Goal: Navigation & Orientation: Find specific page/section

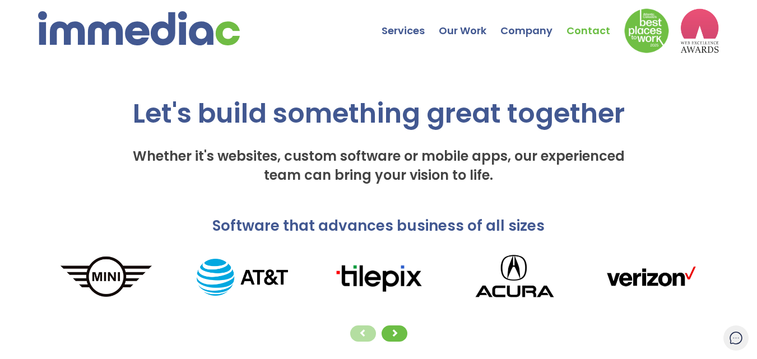
click at [576, 31] on link "Contact" at bounding box center [596, 22] width 58 height 39
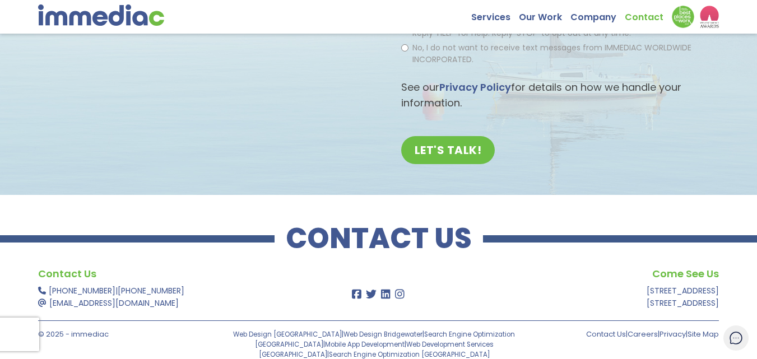
scroll to position [346, 0]
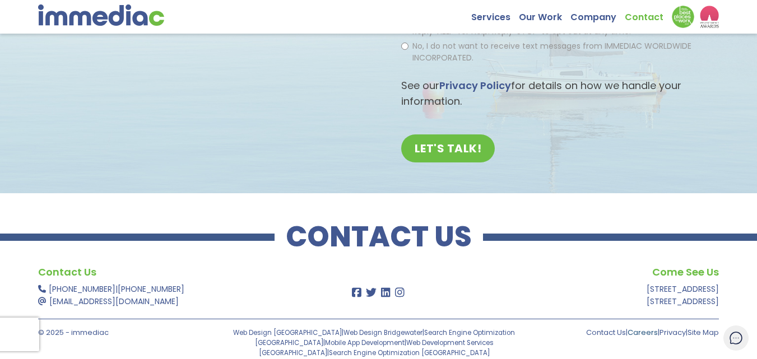
click at [636, 334] on link "Careers" at bounding box center [643, 332] width 30 height 11
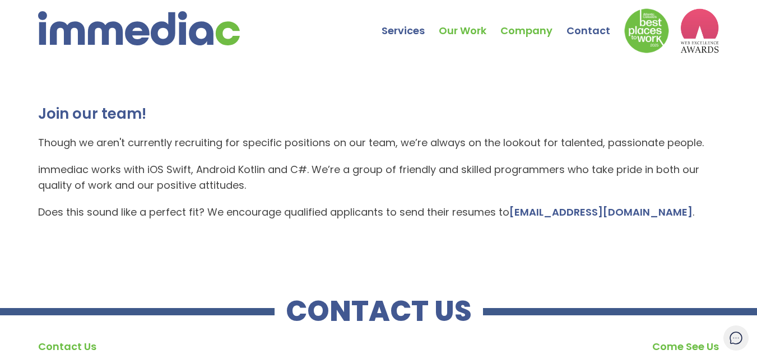
click at [471, 40] on link "Our Work" at bounding box center [470, 22] width 62 height 39
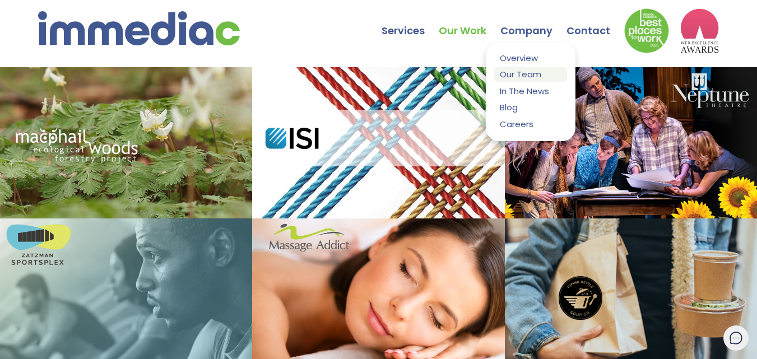
click at [508, 71] on link "Our Team" at bounding box center [530, 74] width 73 height 15
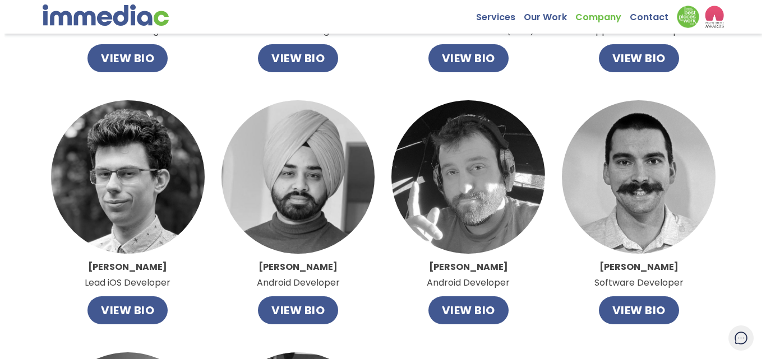
scroll to position [506, 0]
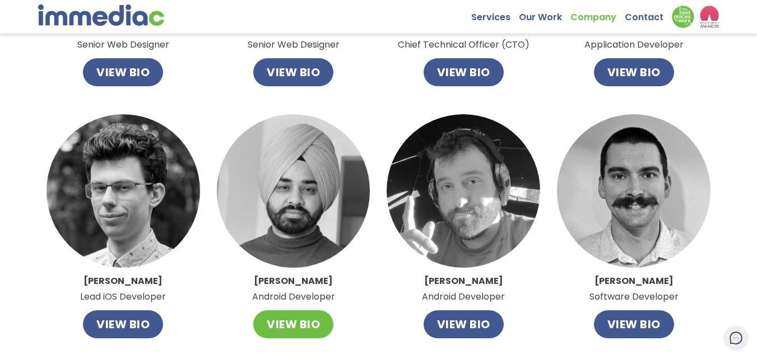
click at [256, 326] on button "VIEW BIO" at bounding box center [293, 325] width 80 height 28
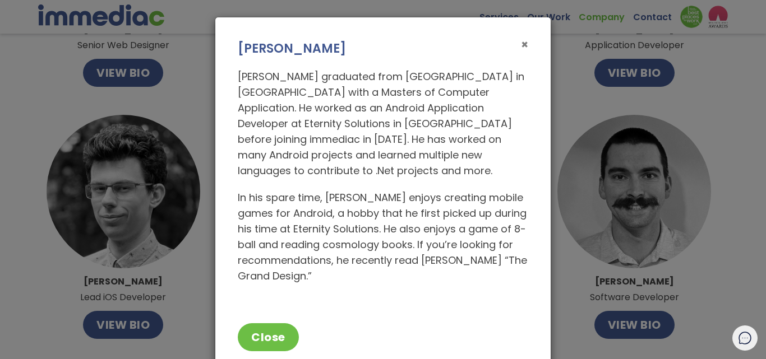
click at [523, 43] on span "×" at bounding box center [524, 44] width 7 height 16
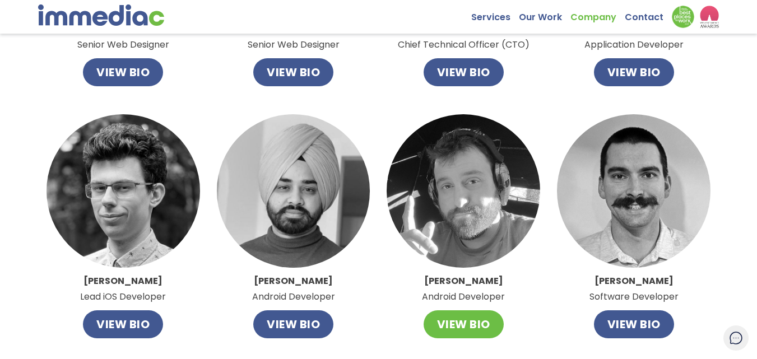
click at [470, 335] on button "VIEW BIO" at bounding box center [464, 325] width 80 height 28
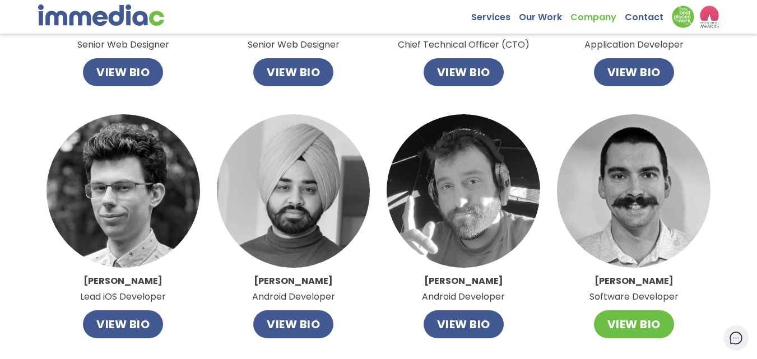
click at [638, 321] on button "VIEW BIO" at bounding box center [634, 325] width 80 height 28
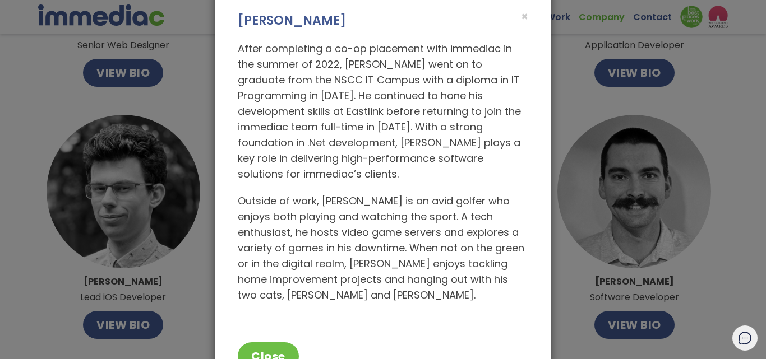
scroll to position [36, 0]
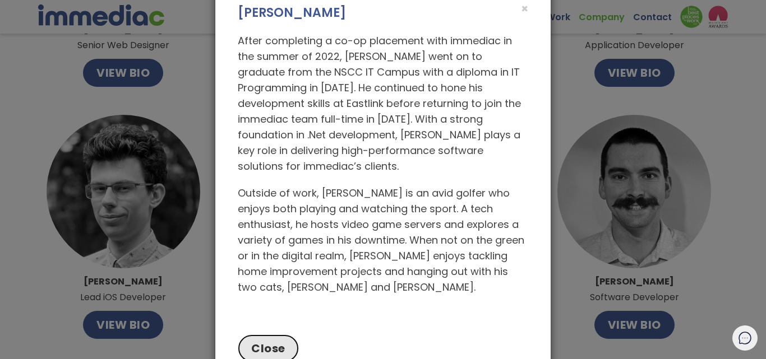
click at [259, 339] on button "Close" at bounding box center [268, 349] width 61 height 28
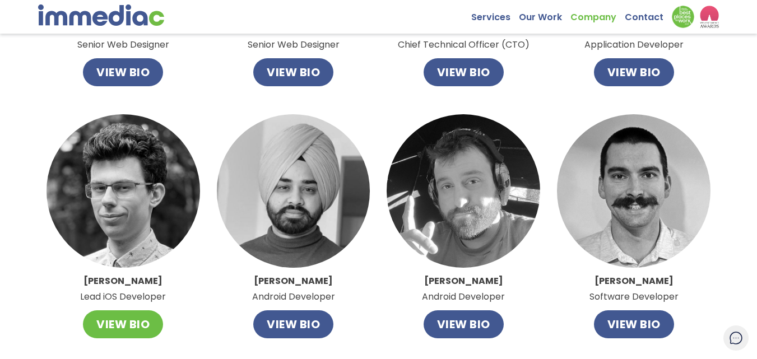
click at [128, 329] on button "VIEW BIO" at bounding box center [123, 325] width 80 height 28
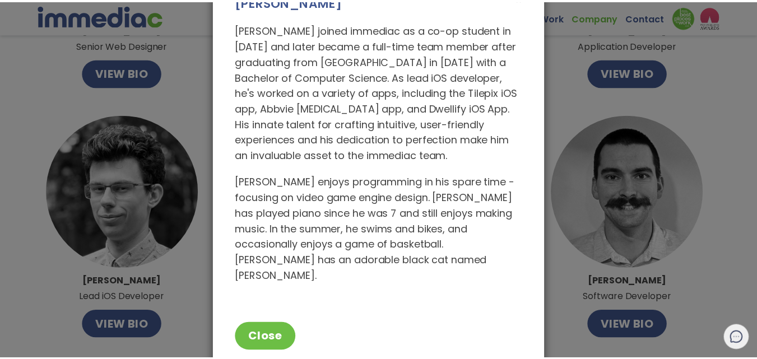
scroll to position [48, 0]
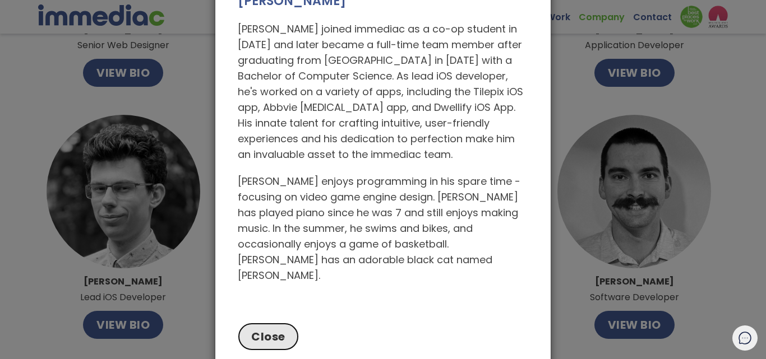
click at [256, 323] on button "Close" at bounding box center [268, 337] width 61 height 28
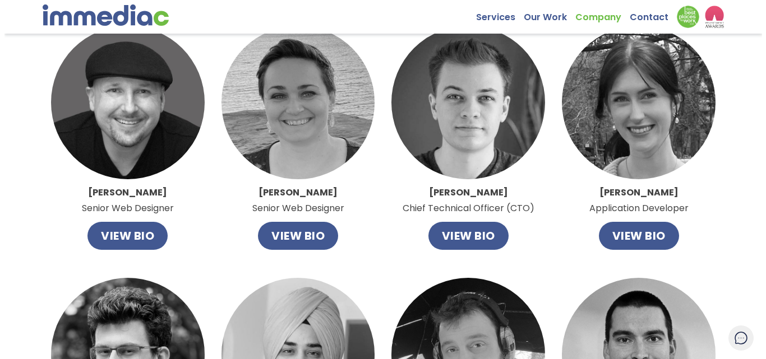
scroll to position [285, 0]
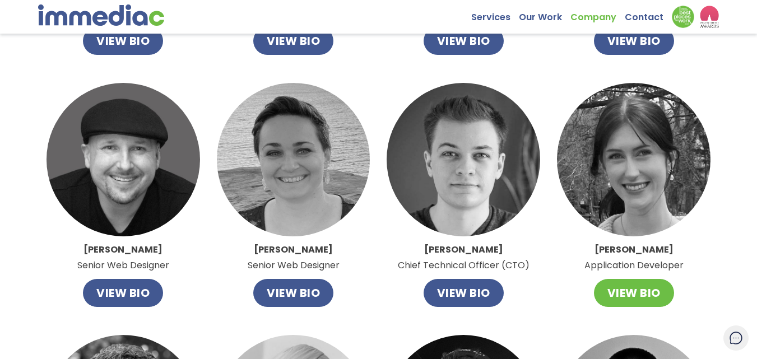
click at [657, 288] on button "VIEW BIO" at bounding box center [634, 293] width 80 height 28
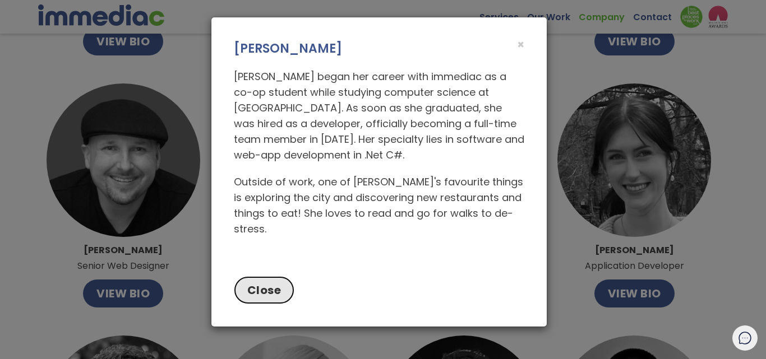
click at [278, 288] on button "Close" at bounding box center [264, 290] width 61 height 28
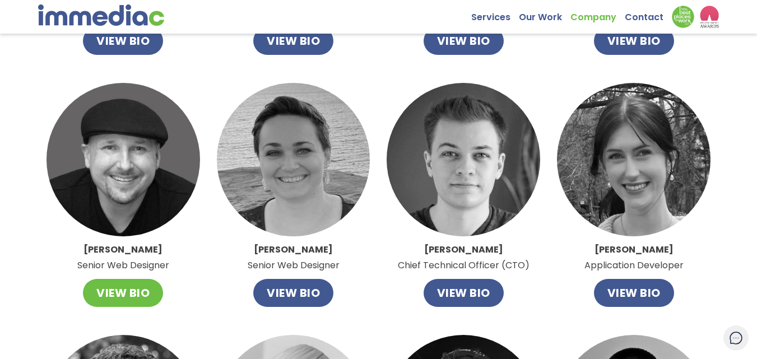
click at [142, 287] on button "VIEW BIO" at bounding box center [123, 293] width 80 height 28
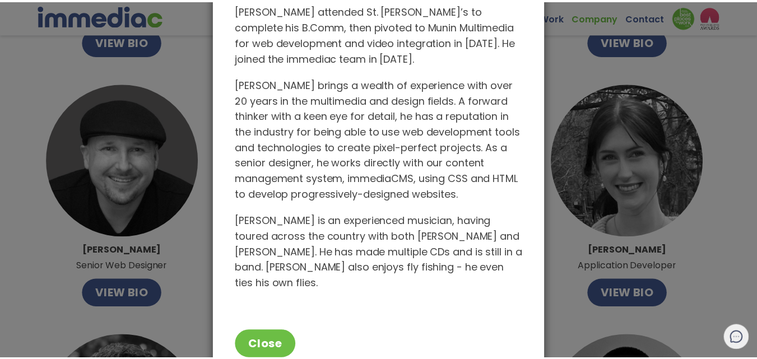
scroll to position [85, 0]
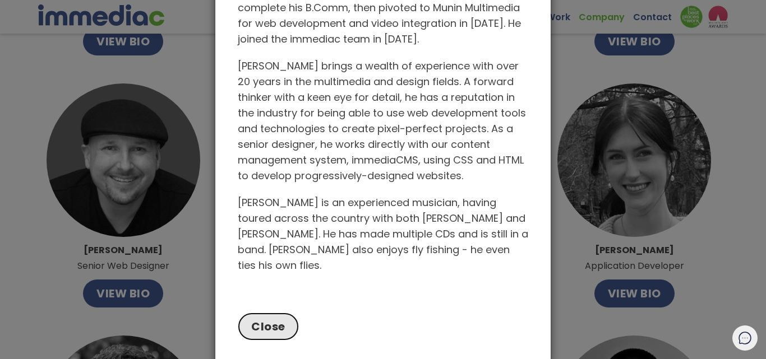
click at [272, 313] on button "Close" at bounding box center [268, 327] width 61 height 28
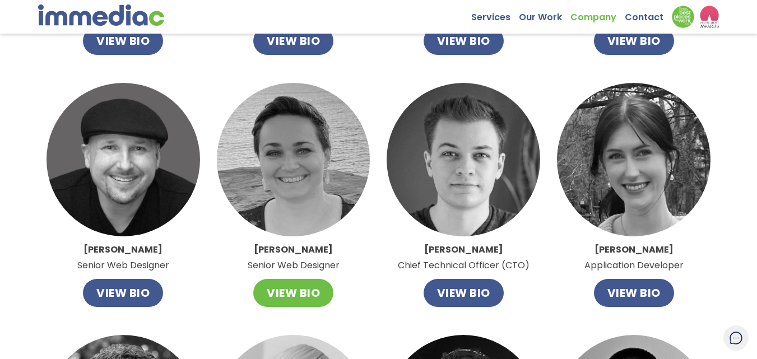
click at [300, 285] on button "VIEW BIO" at bounding box center [293, 293] width 80 height 28
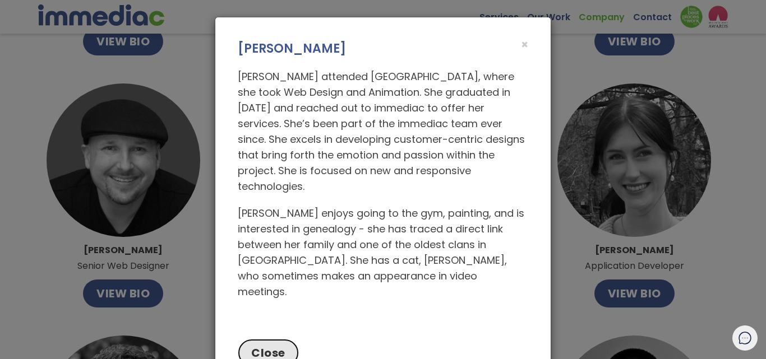
click at [268, 339] on button "Close" at bounding box center [268, 353] width 61 height 28
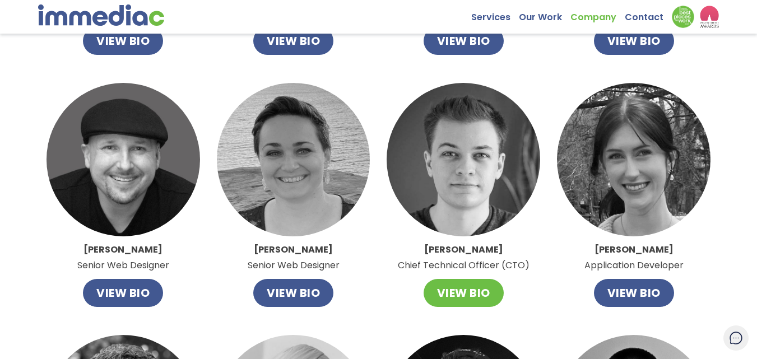
click at [465, 299] on button "VIEW BIO" at bounding box center [464, 293] width 80 height 28
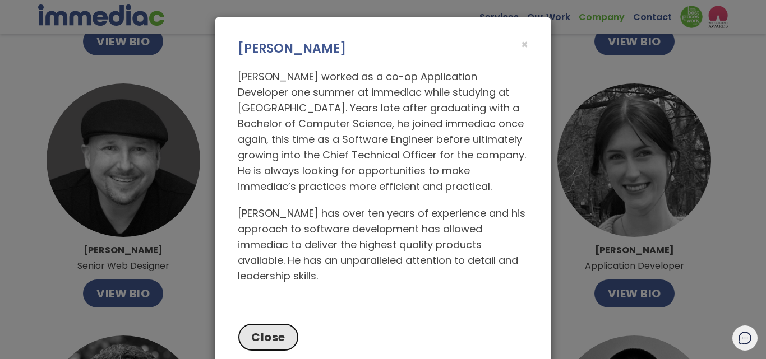
click at [272, 344] on button "Close" at bounding box center [268, 337] width 61 height 28
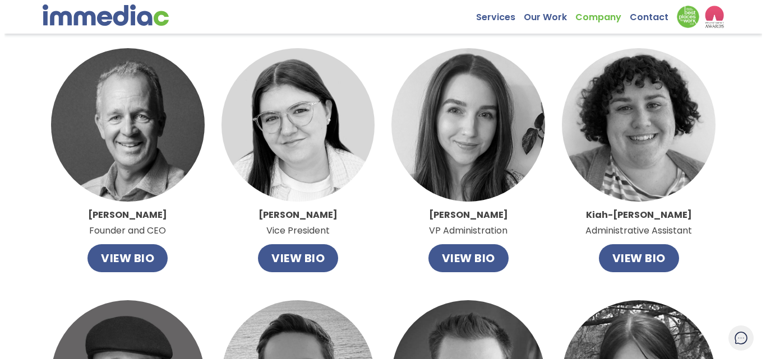
scroll to position [67, 0]
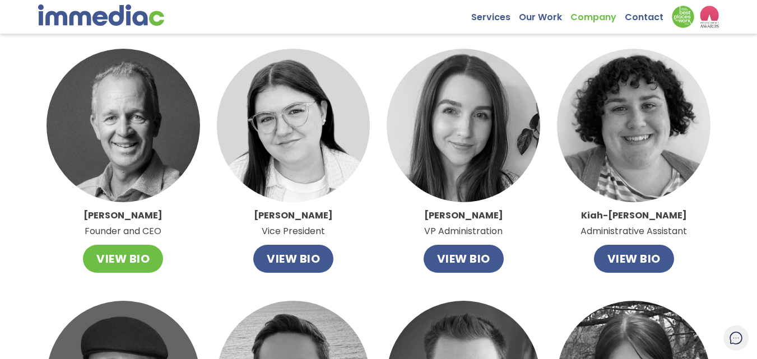
click at [127, 260] on button "VIEW BIO" at bounding box center [123, 259] width 80 height 28
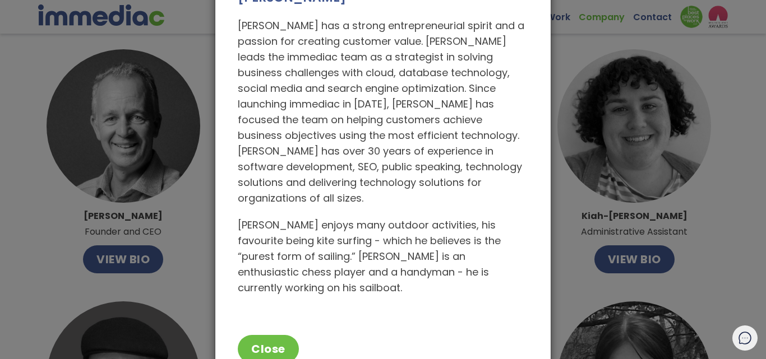
scroll to position [63, 0]
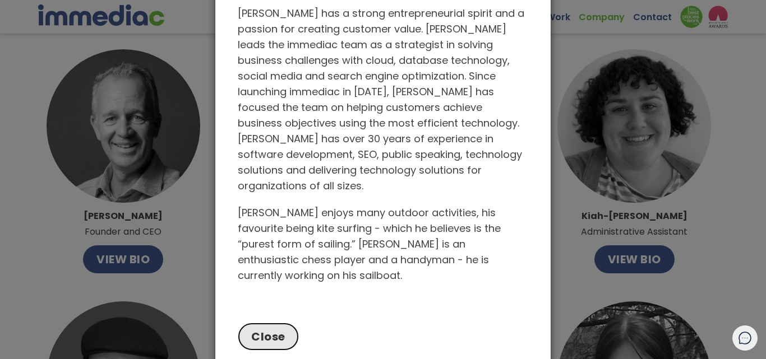
click at [283, 323] on button "Close" at bounding box center [268, 337] width 61 height 28
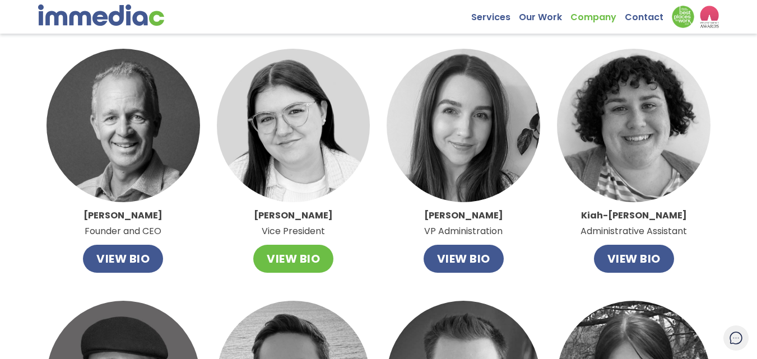
click at [319, 254] on button "VIEW BIO" at bounding box center [293, 259] width 80 height 28
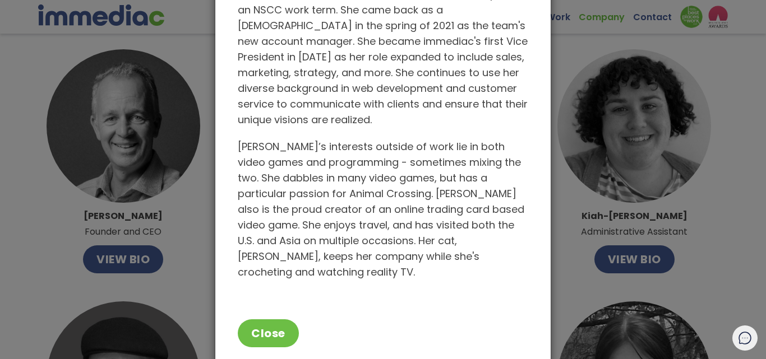
scroll to position [87, 0]
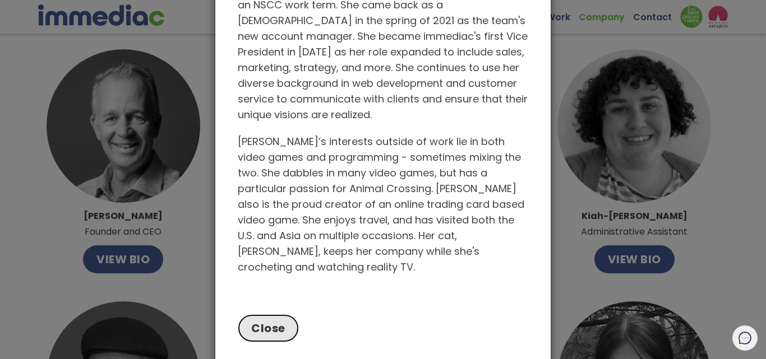
click at [262, 315] on button "Close" at bounding box center [268, 328] width 61 height 28
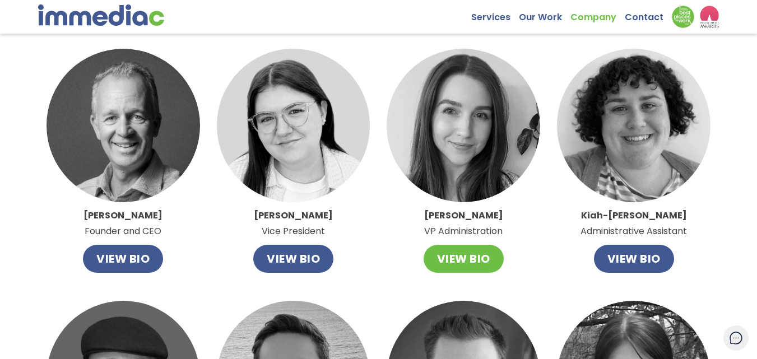
click at [469, 259] on button "VIEW BIO" at bounding box center [464, 259] width 80 height 28
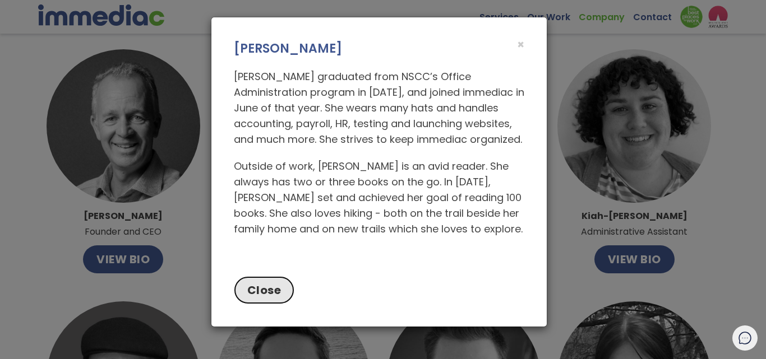
click at [281, 290] on button "Close" at bounding box center [264, 290] width 61 height 28
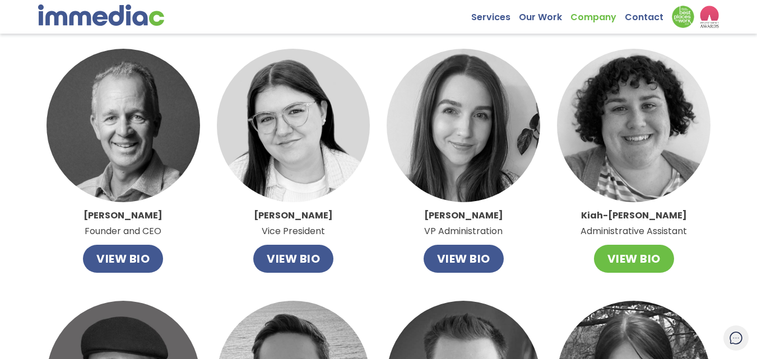
click at [598, 251] on button "VIEW BIO" at bounding box center [634, 259] width 80 height 28
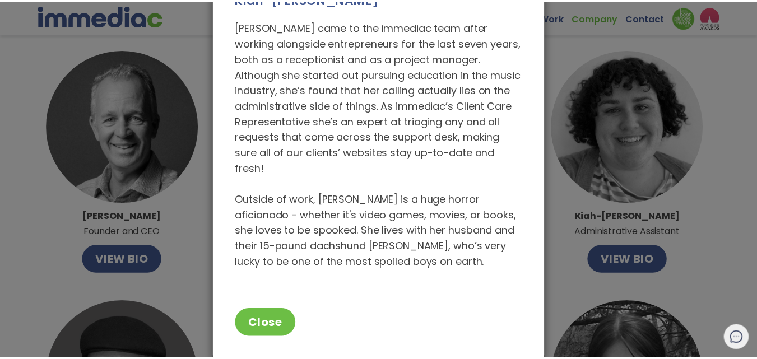
scroll to position [52, 0]
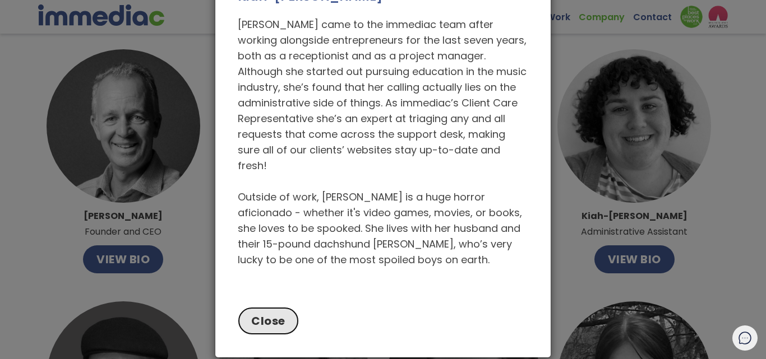
click at [273, 307] on button "Close" at bounding box center [268, 321] width 61 height 28
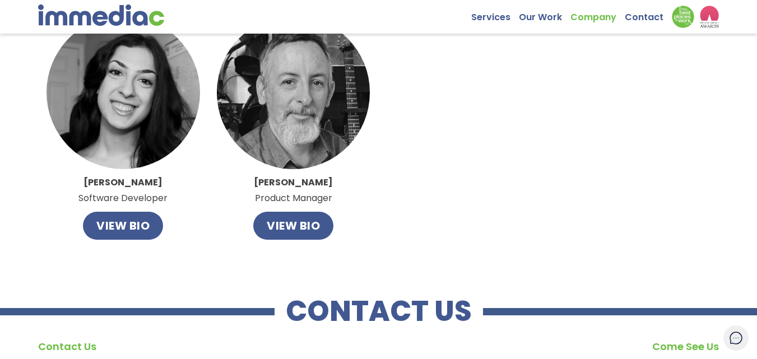
scroll to position [877, 0]
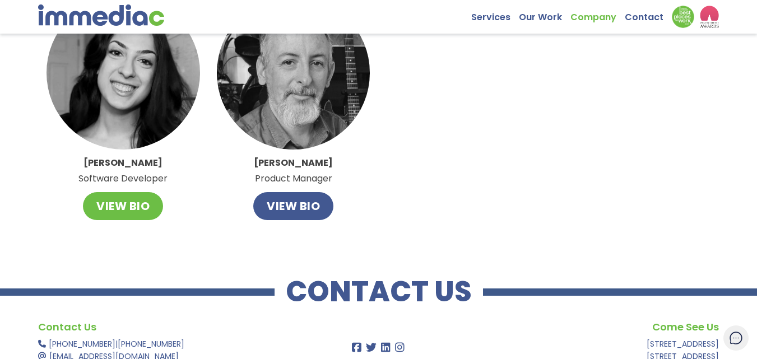
click at [112, 219] on button "VIEW BIO" at bounding box center [123, 206] width 80 height 28
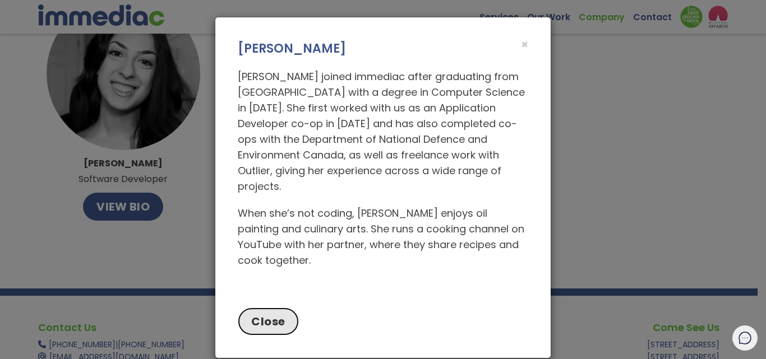
click at [282, 325] on button "Close" at bounding box center [268, 322] width 61 height 28
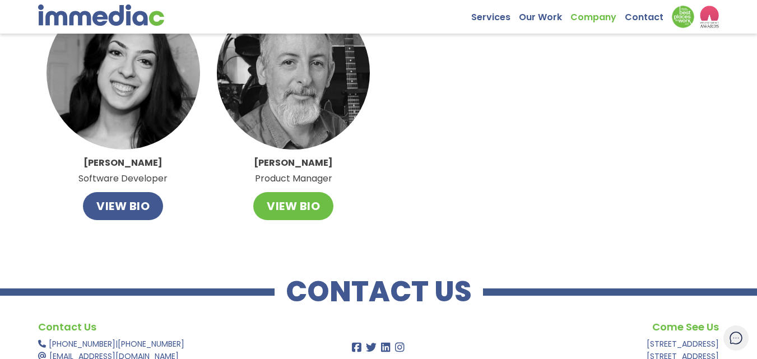
click at [310, 201] on button "VIEW BIO" at bounding box center [293, 206] width 80 height 28
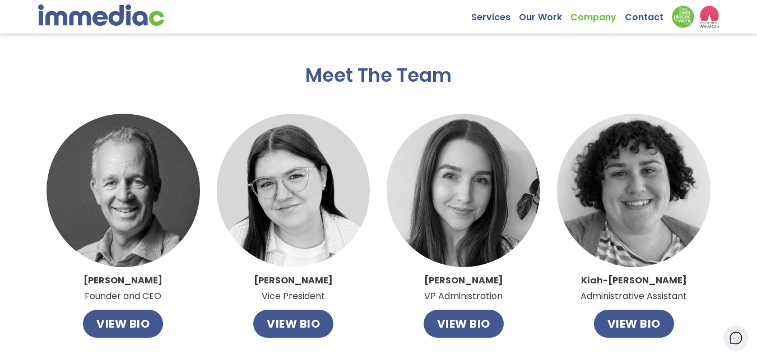
scroll to position [0, 0]
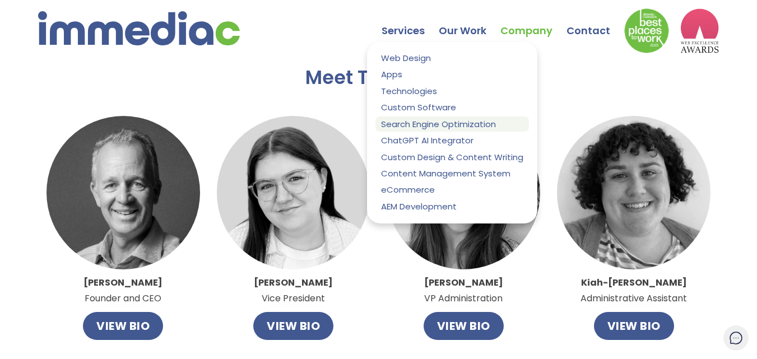
click at [439, 123] on link "Search Engine Optimization" at bounding box center [453, 124] width 154 height 15
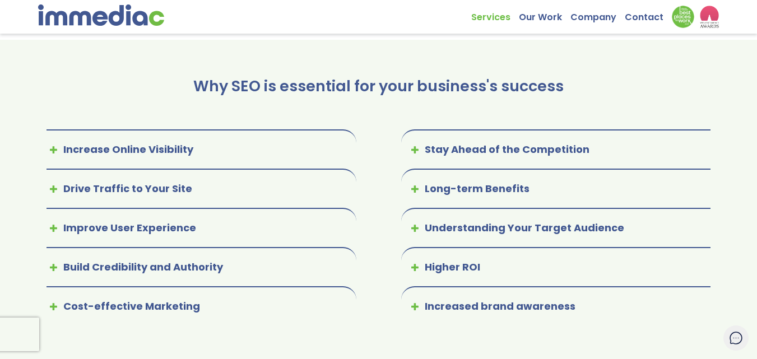
scroll to position [399, 0]
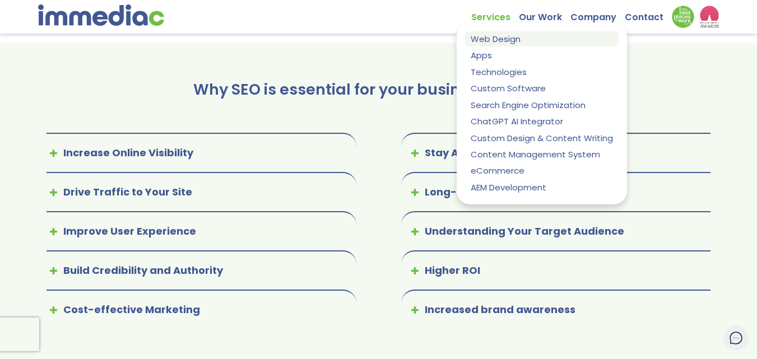
click at [498, 38] on link "Web Design" at bounding box center [542, 38] width 154 height 15
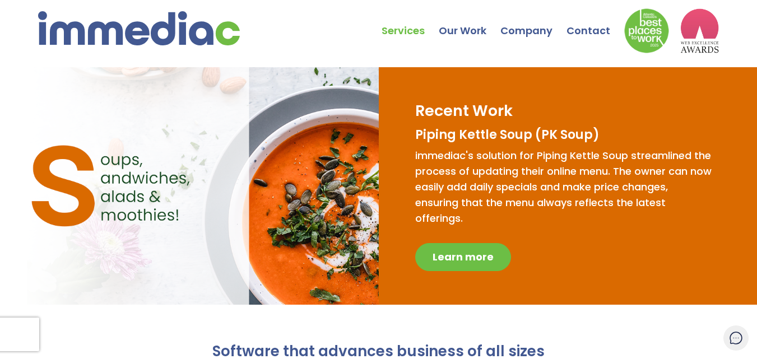
click at [461, 257] on span "Learn more" at bounding box center [463, 257] width 61 height 14
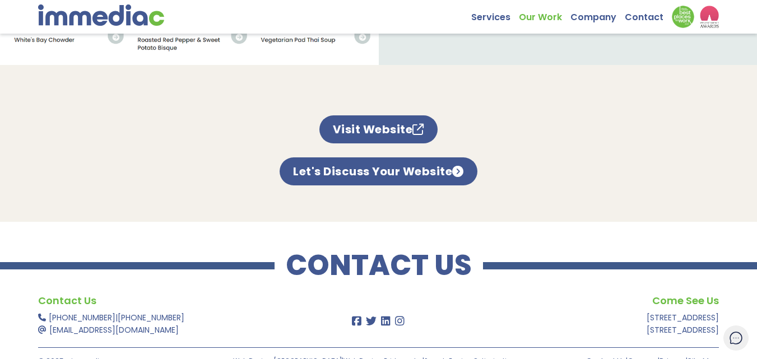
scroll to position [665, 0]
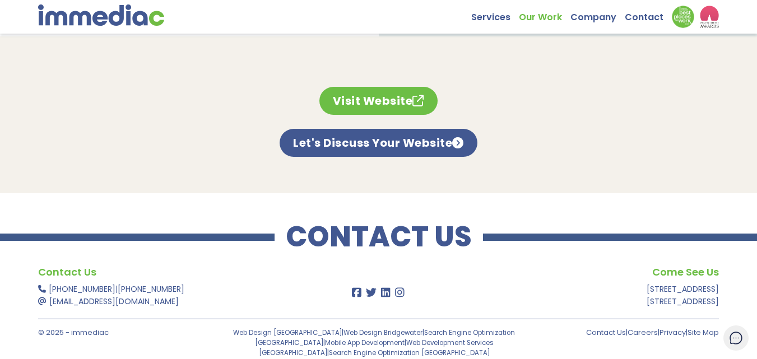
click at [397, 91] on link "Visit Website" at bounding box center [378, 101] width 118 height 28
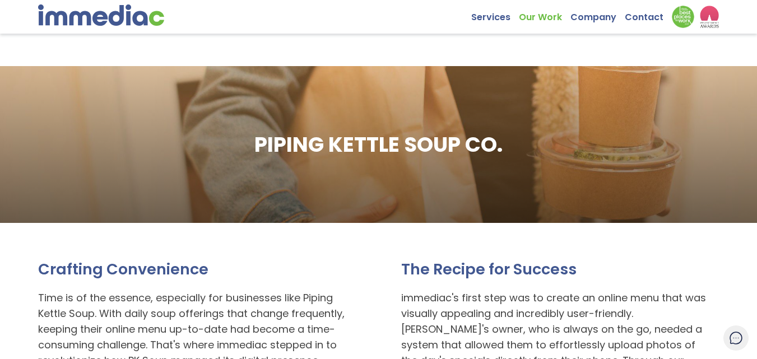
scroll to position [0, 0]
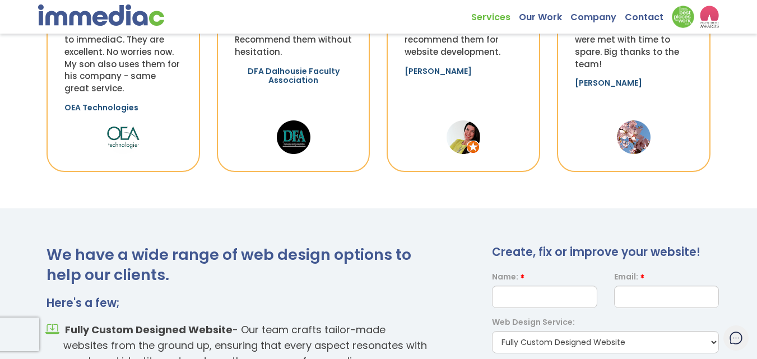
scroll to position [1184, 0]
click at [605, 81] on link "Maria Halavrezos" at bounding box center [608, 87] width 67 height 18
click at [447, 66] on link "Cassie Turple" at bounding box center [438, 75] width 67 height 18
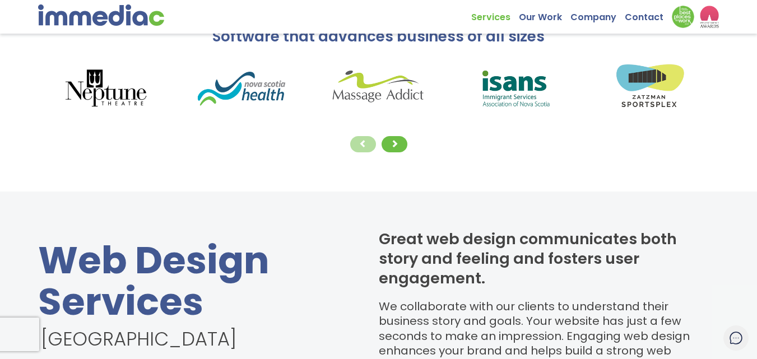
scroll to position [286, 0]
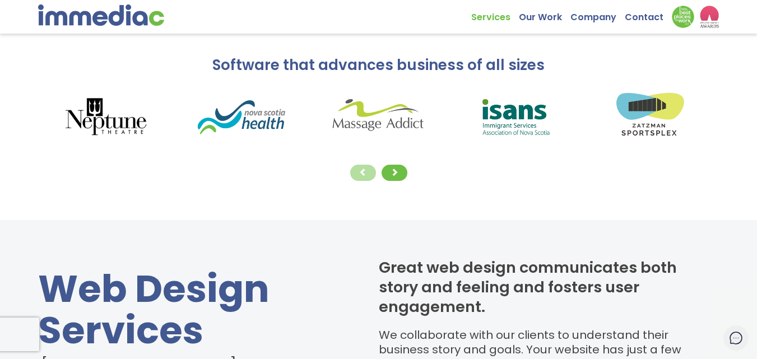
click at [383, 168] on div at bounding box center [379, 173] width 682 height 22
click at [391, 173] on span at bounding box center [395, 172] width 8 height 8
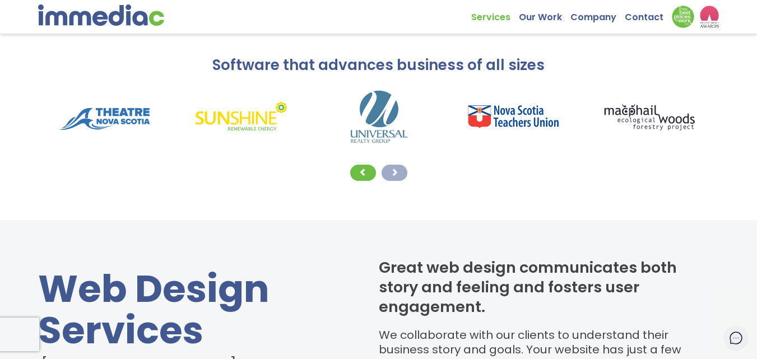
click at [391, 173] on span at bounding box center [395, 172] width 8 height 8
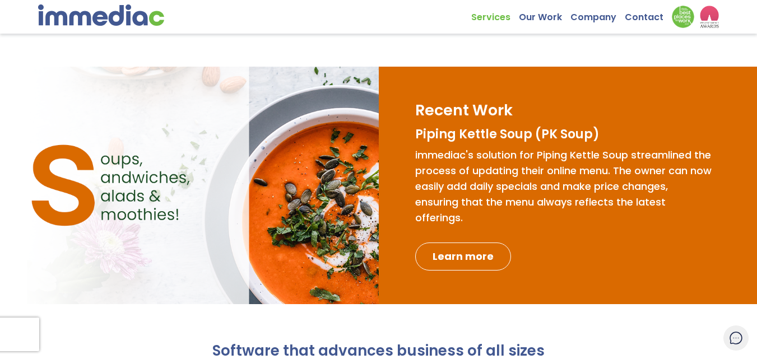
scroll to position [0, 0]
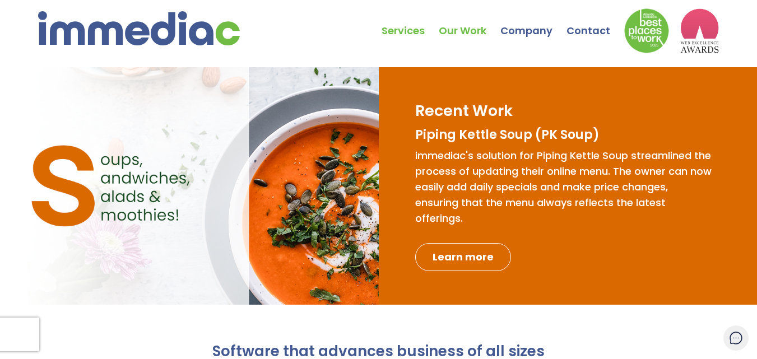
click at [467, 38] on link "Our Work" at bounding box center [470, 22] width 62 height 39
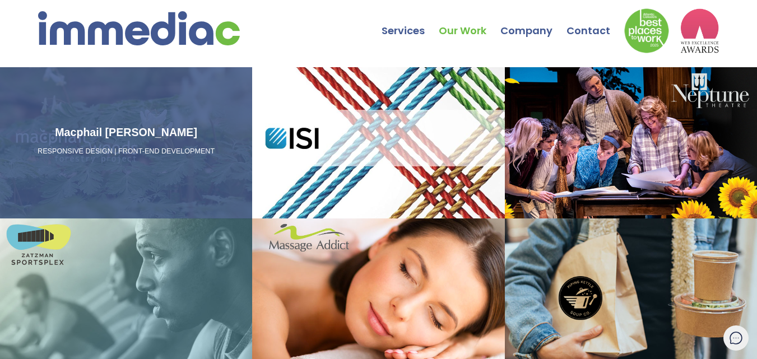
click at [131, 158] on div "Macphail Woods RESPONSIVE DESIGN | FRONT-END DEVELOPMENT" at bounding box center [125, 142] width 243 height 39
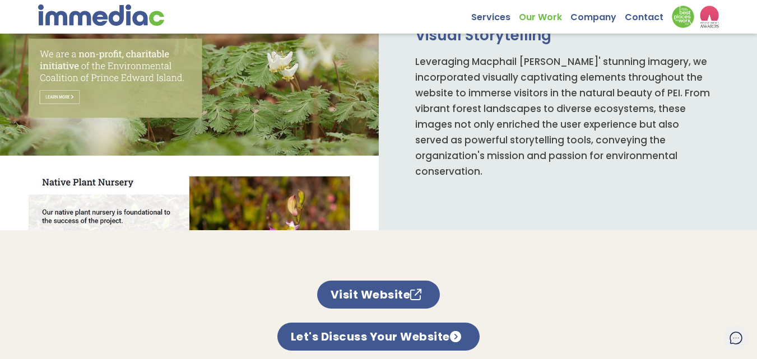
scroll to position [489, 0]
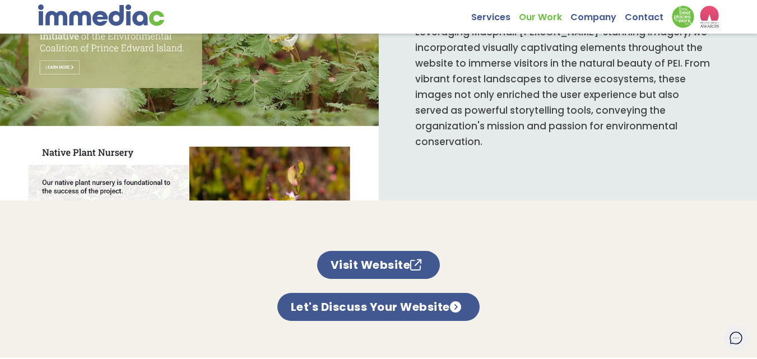
click at [398, 252] on link "Visit Website" at bounding box center [378, 265] width 123 height 28
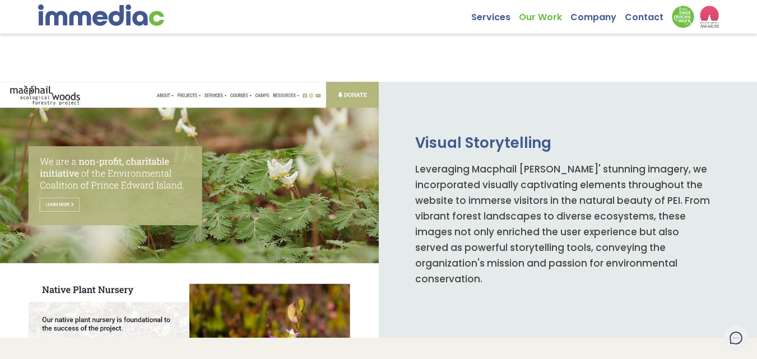
scroll to position [356, 0]
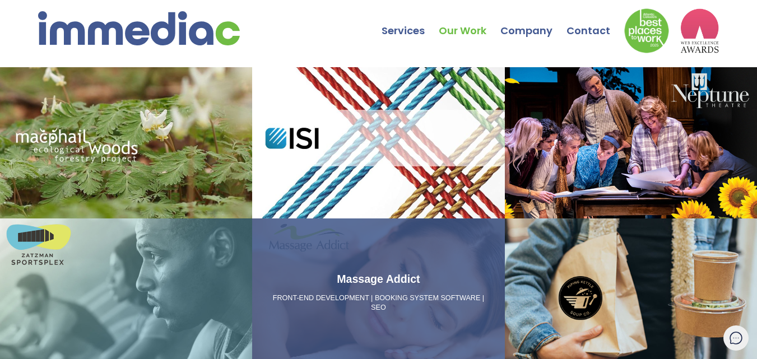
click at [406, 309] on p "FRONT-END DEVELOPMENT | BOOKING SYSTEM SOFTWARE | SEO" at bounding box center [378, 304] width 243 height 20
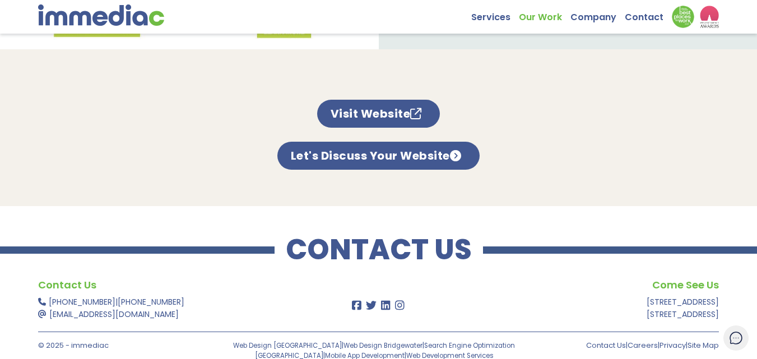
scroll to position [734, 0]
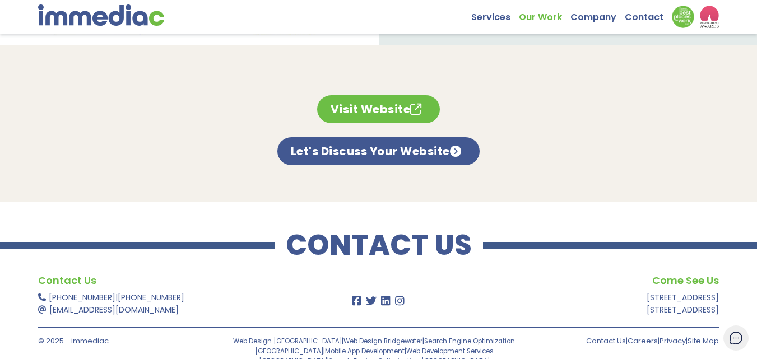
click at [404, 100] on link "Visit Website" at bounding box center [378, 109] width 123 height 28
